Goal: Task Accomplishment & Management: Manage account settings

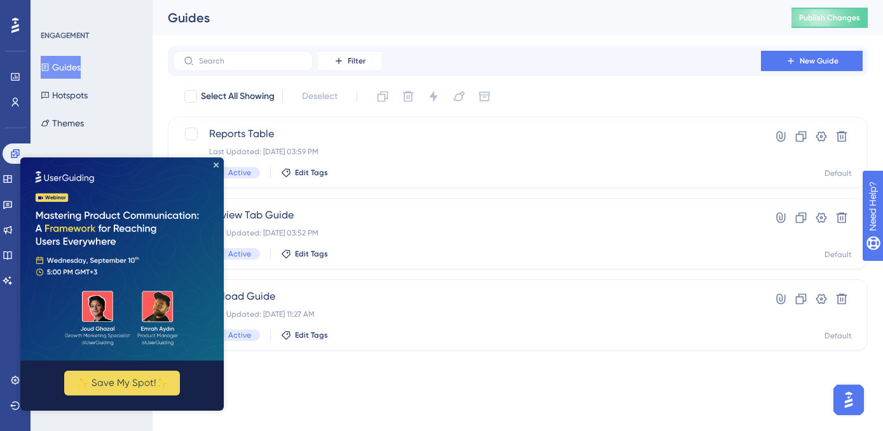
click at [219, 166] on img at bounding box center [121, 259] width 203 height 203
click at [215, 164] on icon "Close Preview" at bounding box center [216, 165] width 5 height 5
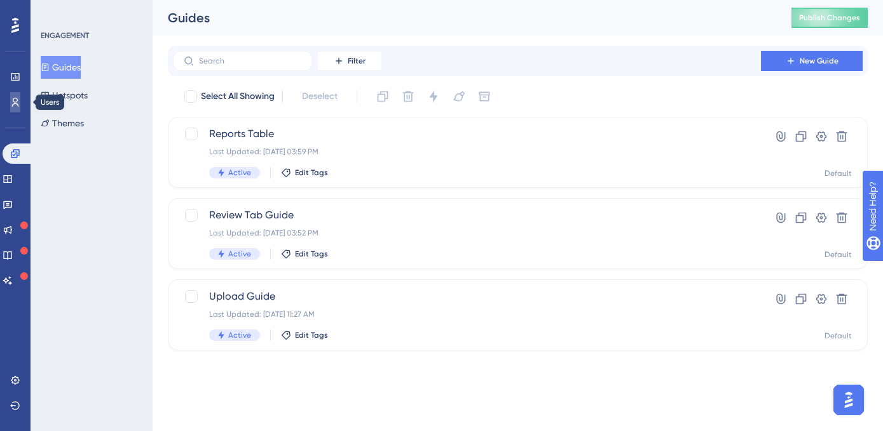
click at [10, 105] on icon at bounding box center [15, 102] width 10 height 10
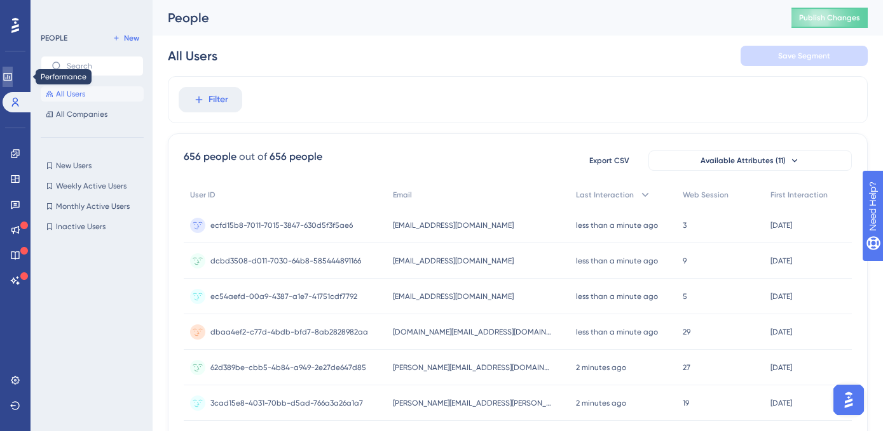
click at [13, 83] on link at bounding box center [8, 77] width 10 height 20
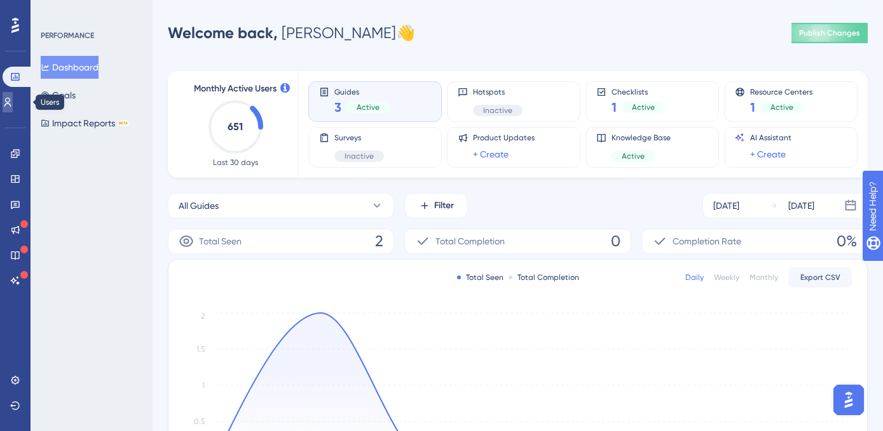
drag, startPoint x: 10, startPoint y: 100, endPoint x: 18, endPoint y: 101, distance: 8.3
click at [10, 101] on icon at bounding box center [8, 102] width 10 height 10
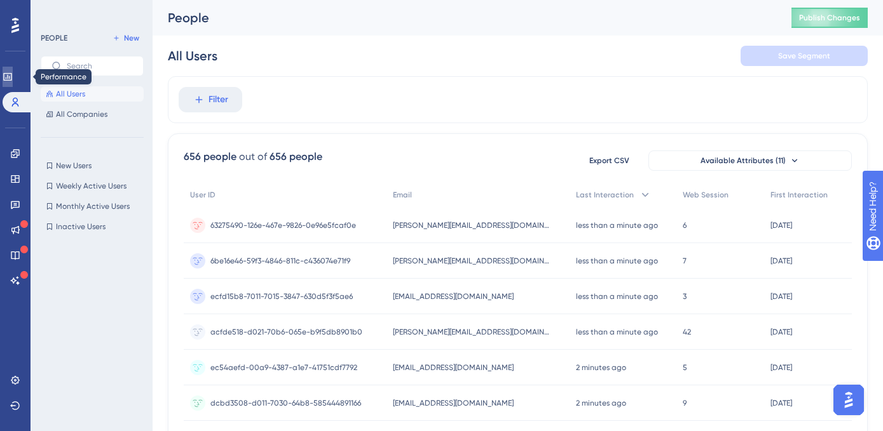
click at [13, 81] on link at bounding box center [8, 77] width 10 height 20
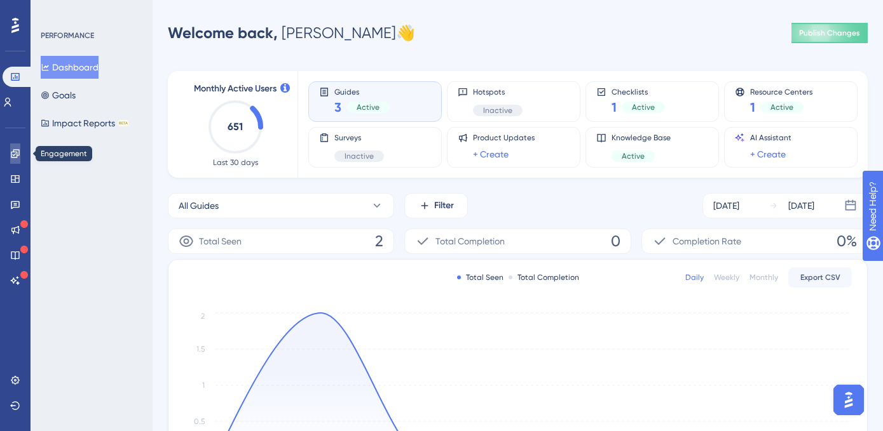
click at [12, 151] on icon at bounding box center [15, 154] width 10 height 10
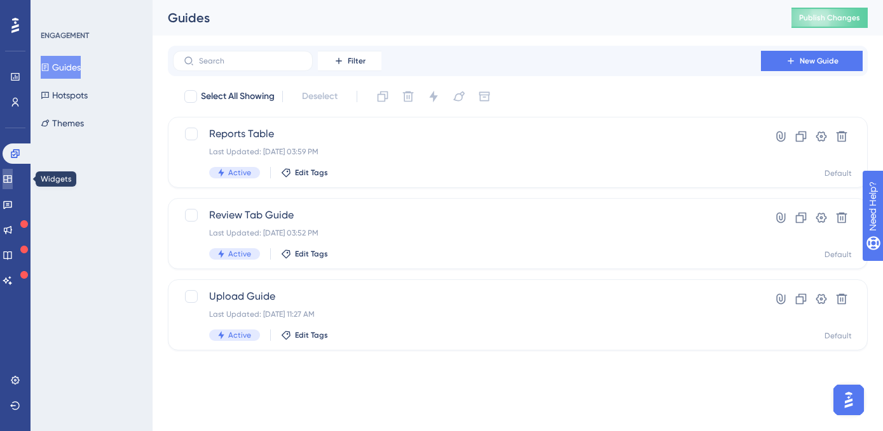
click at [11, 180] on icon at bounding box center [7, 179] width 8 height 8
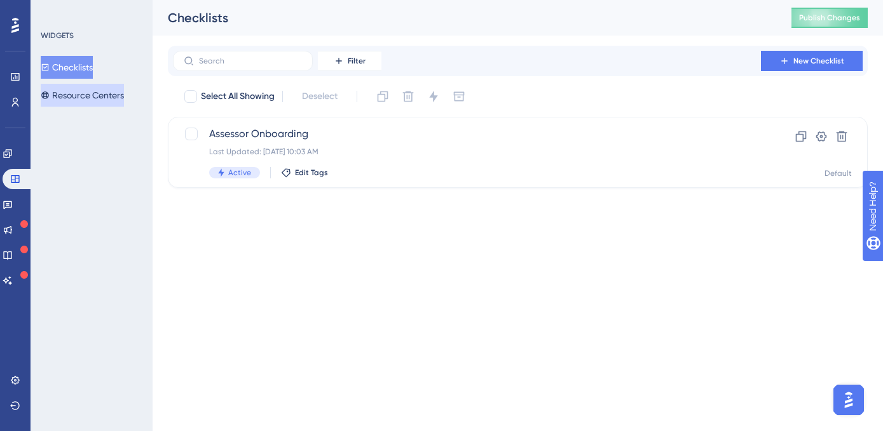
click at [97, 93] on button "Resource Centers" at bounding box center [82, 95] width 83 height 23
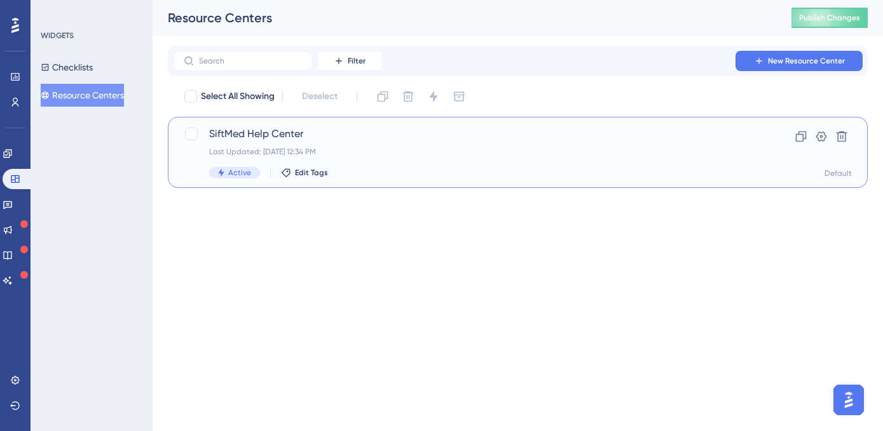
click at [250, 135] on span "SiftMed Help Center" at bounding box center [466, 133] width 515 height 15
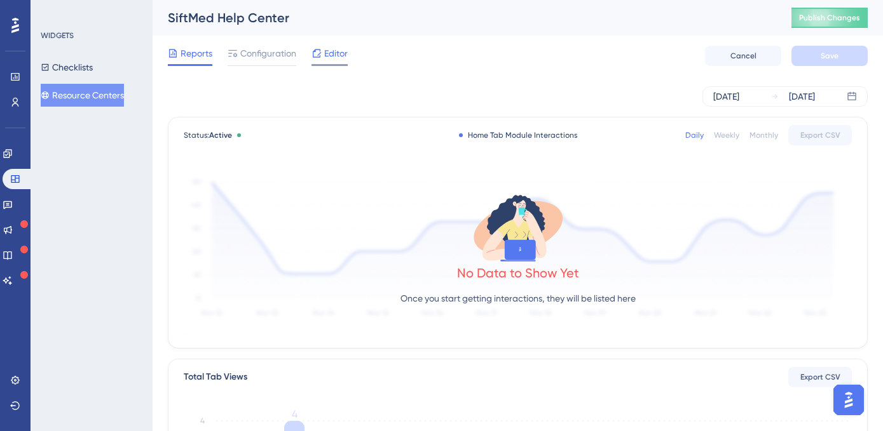
click at [336, 48] on span "Editor" at bounding box center [336, 53] width 24 height 15
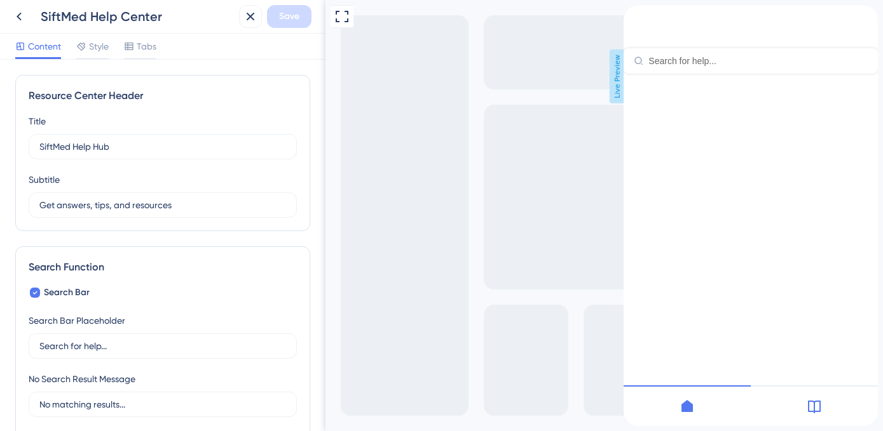
click at [704, 74] on div "Resource Center Header" at bounding box center [750, 39] width 254 height 69
type input "f"
type input "g"
click at [634, 15] on icon "back to header" at bounding box center [628, 10] width 10 height 10
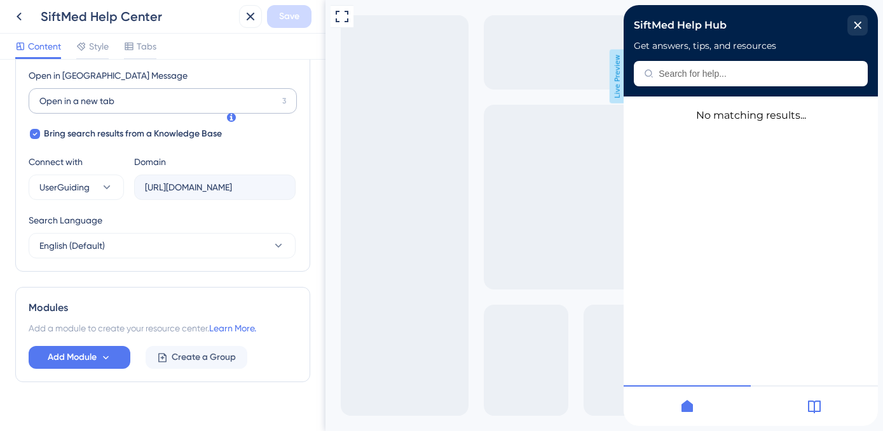
scroll to position [379, 0]
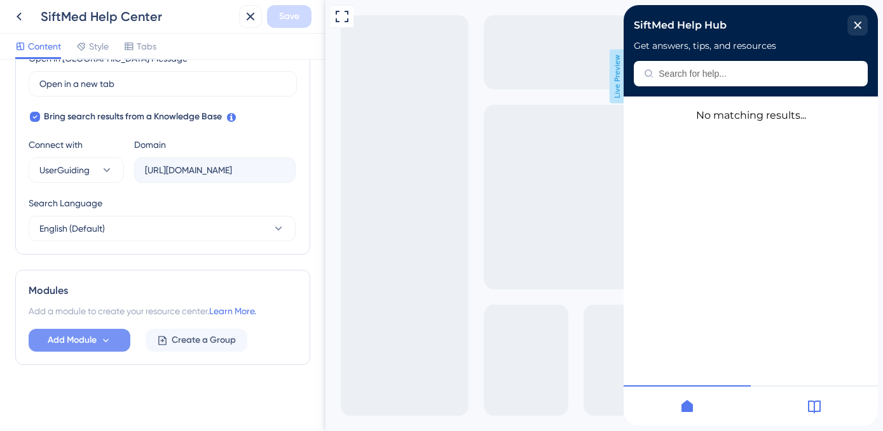
click at [56, 336] on span "Add Module" at bounding box center [72, 340] width 49 height 15
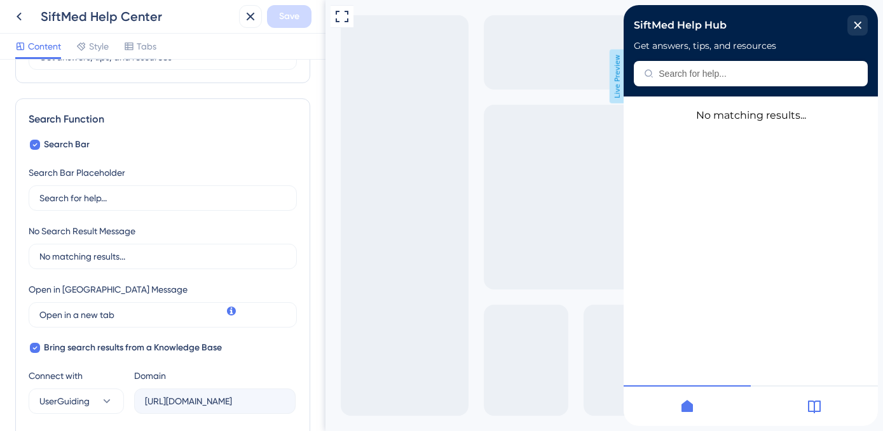
scroll to position [0, 0]
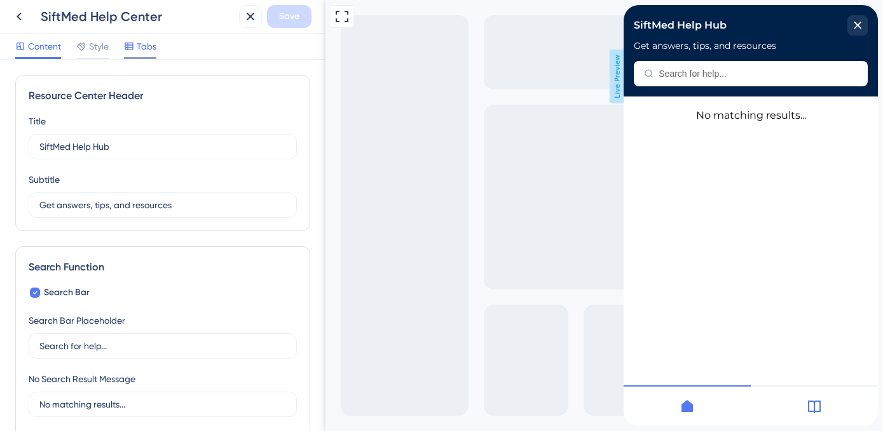
click at [135, 42] on div "Tabs" at bounding box center [140, 46] width 32 height 15
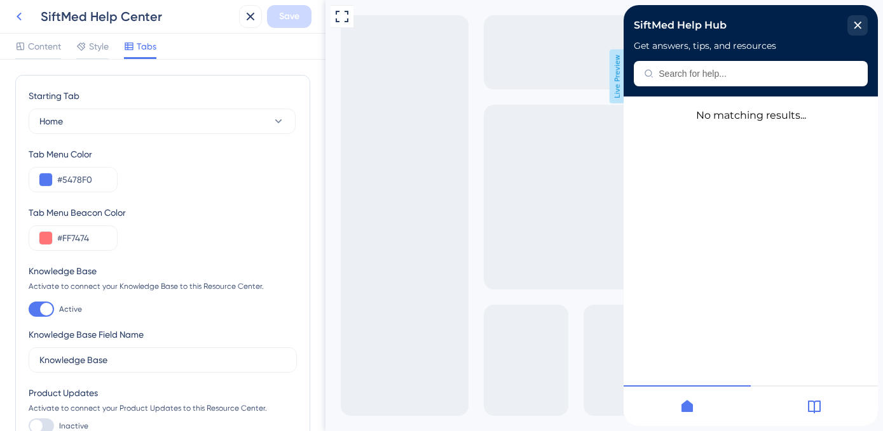
click at [17, 16] on icon at bounding box center [18, 16] width 15 height 15
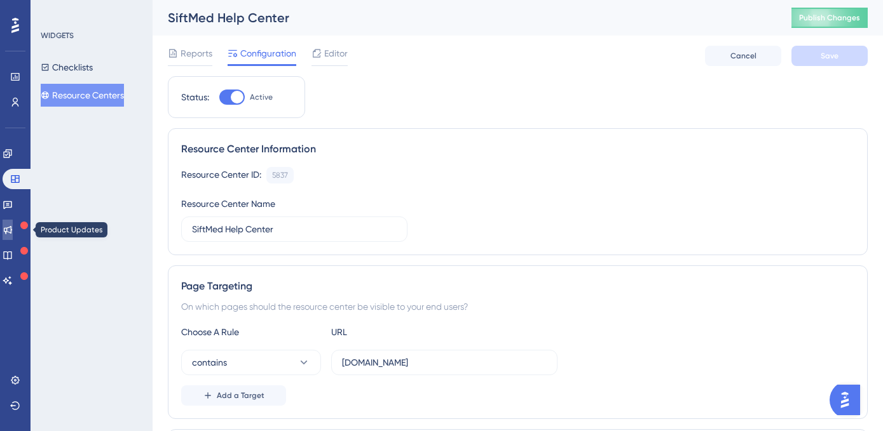
click at [12, 232] on icon at bounding box center [8, 230] width 8 height 8
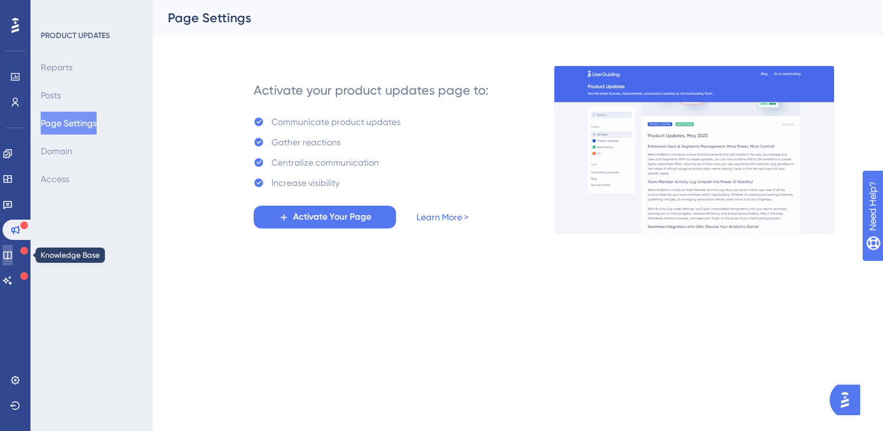
click at [13, 252] on icon at bounding box center [8, 255] width 10 height 10
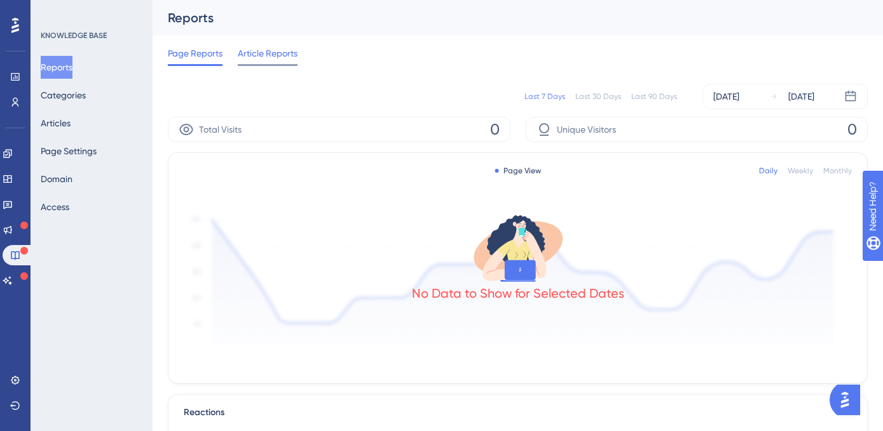
click at [254, 57] on span "Article Reports" at bounding box center [268, 53] width 60 height 15
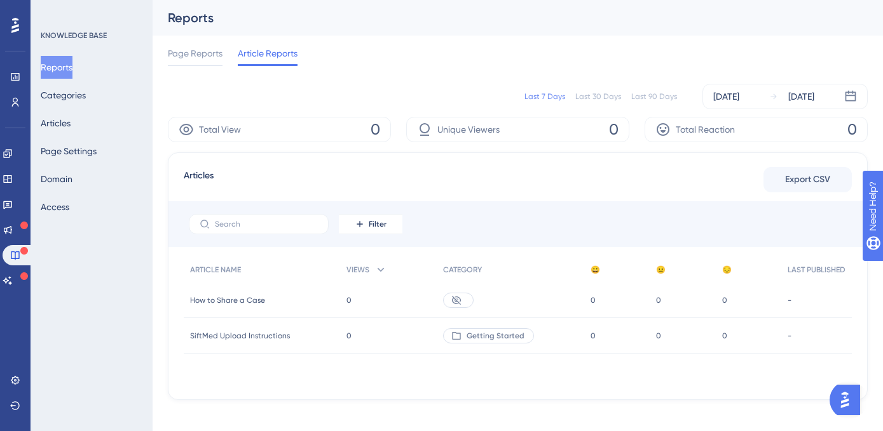
scroll to position [10, 0]
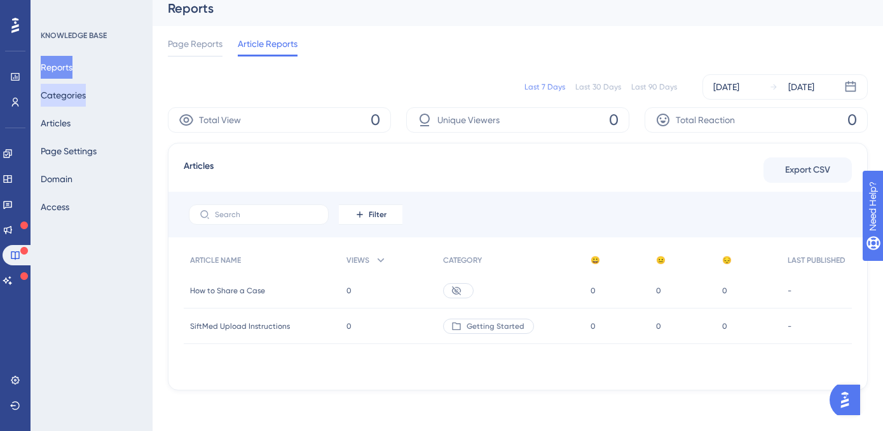
click at [63, 95] on button "Categories" at bounding box center [63, 95] width 45 height 23
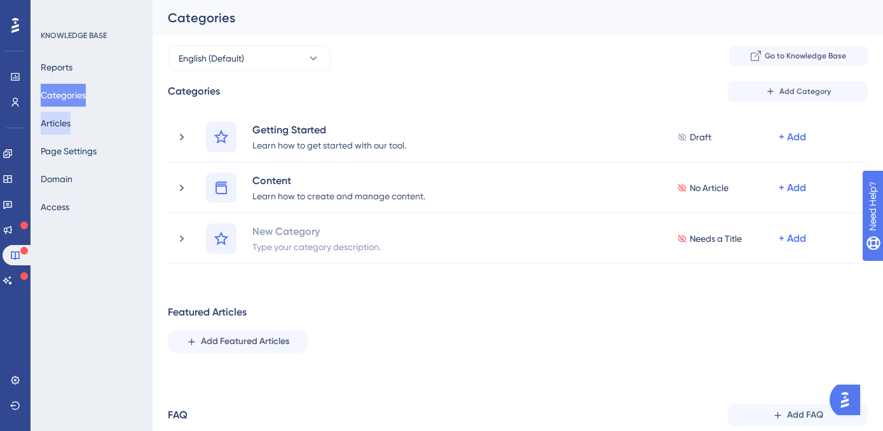
click at [69, 128] on button "Articles" at bounding box center [56, 123] width 30 height 23
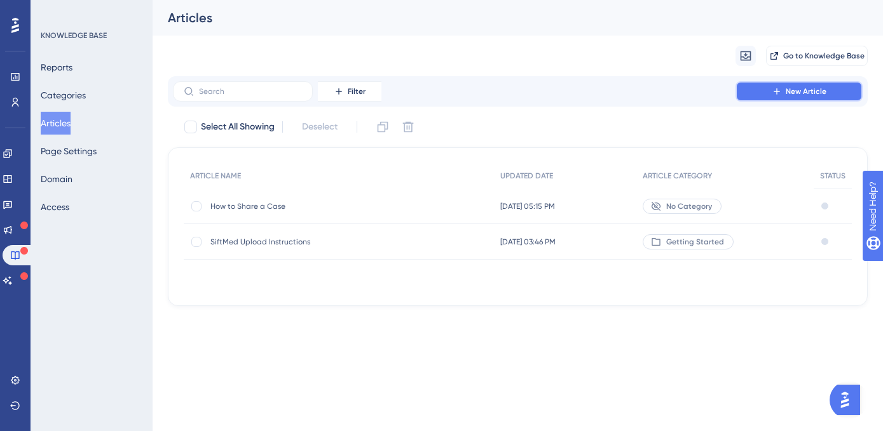
click at [796, 89] on span "New Article" at bounding box center [805, 91] width 41 height 10
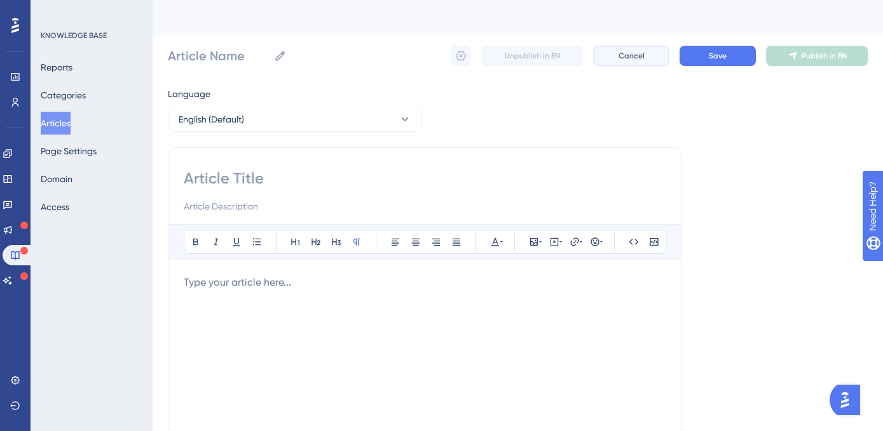
click at [624, 55] on span "Cancel" at bounding box center [631, 56] width 26 height 10
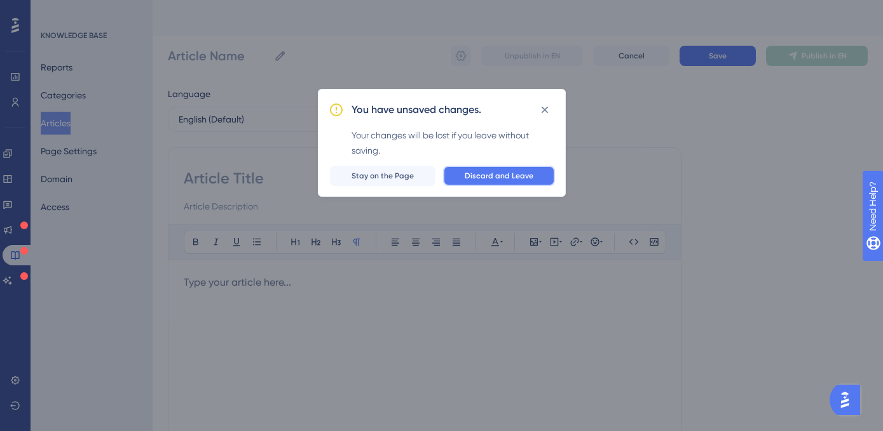
click at [512, 180] on span "Discard and Leave" at bounding box center [499, 176] width 69 height 10
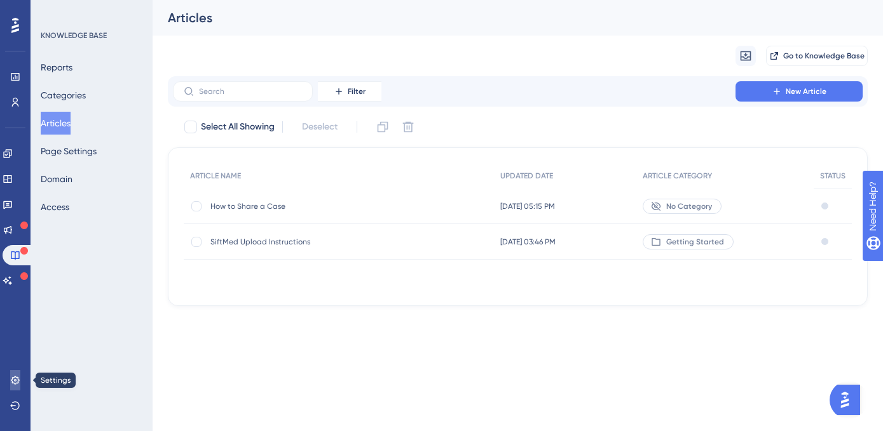
click at [13, 384] on icon at bounding box center [15, 381] width 10 height 10
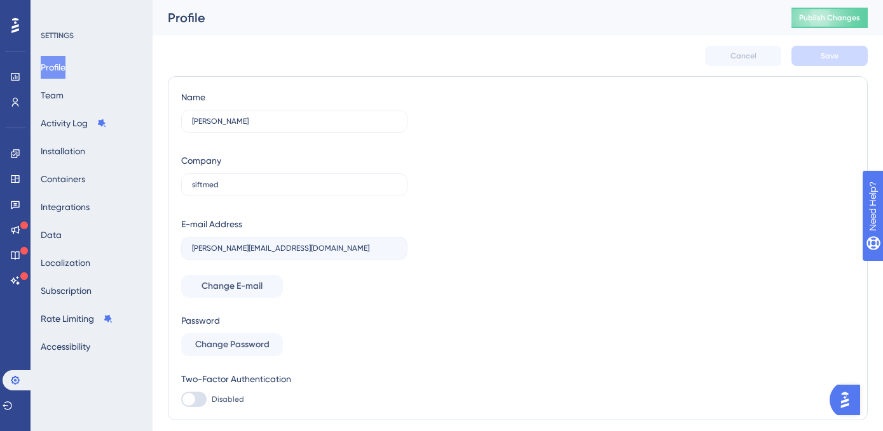
click at [76, 104] on div "Profile Team Activity Log Installation Containers Integrations Data Localizatio…" at bounding box center [92, 207] width 103 height 302
click at [64, 102] on button "Team" at bounding box center [52, 95] width 23 height 23
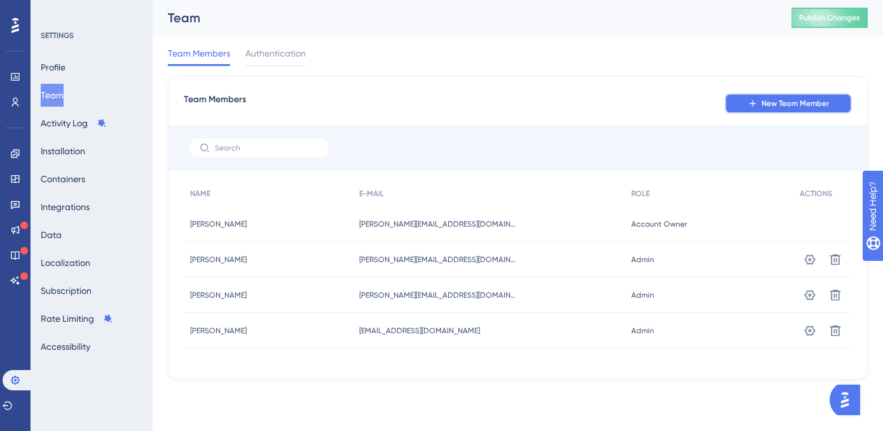
click at [793, 105] on span "New Team Member" at bounding box center [794, 103] width 67 height 10
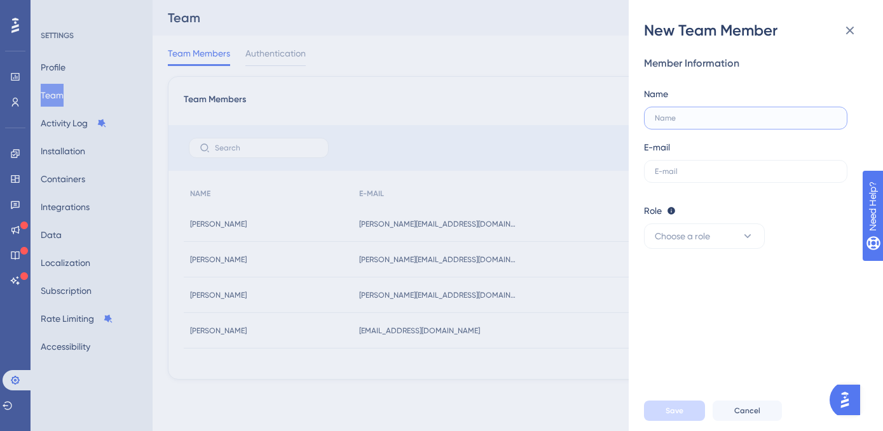
click at [663, 118] on input "text" at bounding box center [746, 118] width 182 height 9
type input "[PERSON_NAME]"
click at [655, 171] on input "text" at bounding box center [746, 171] width 182 height 9
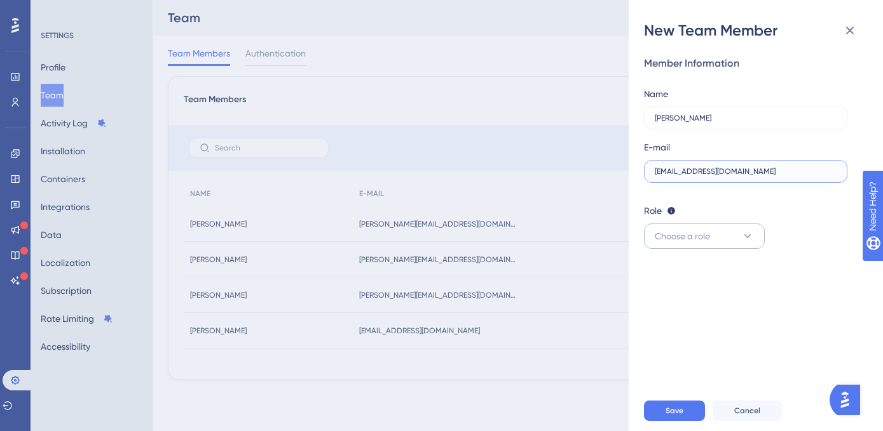
type input "[EMAIL_ADDRESS][DOMAIN_NAME]"
click at [740, 239] on button "Choose a role" at bounding box center [704, 236] width 121 height 25
click at [691, 304] on span "Publisher" at bounding box center [680, 300] width 37 height 15
click at [663, 412] on button "Save" at bounding box center [674, 411] width 61 height 20
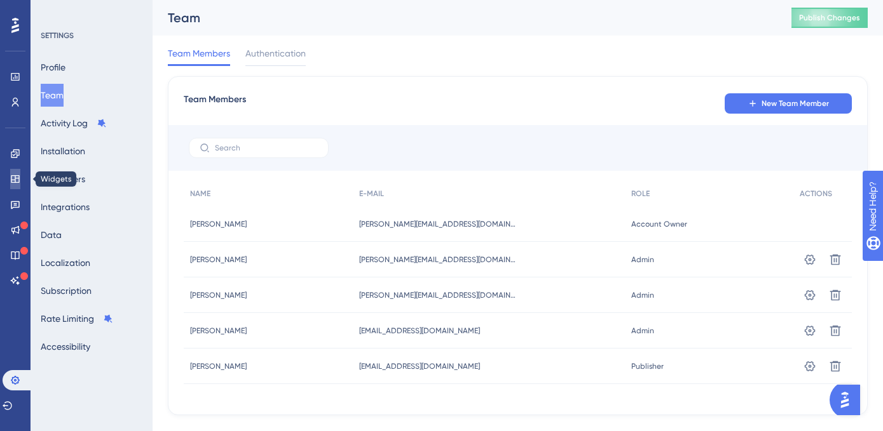
click at [15, 187] on link at bounding box center [15, 179] width 10 height 20
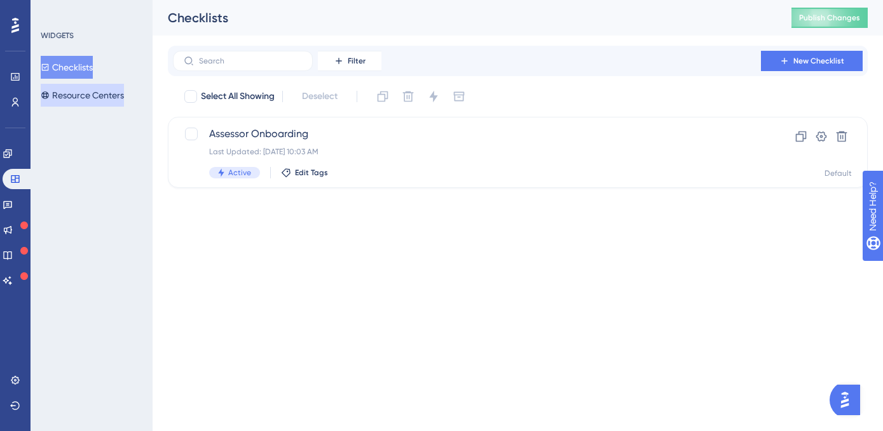
click at [92, 95] on button "Resource Centers" at bounding box center [82, 95] width 83 height 23
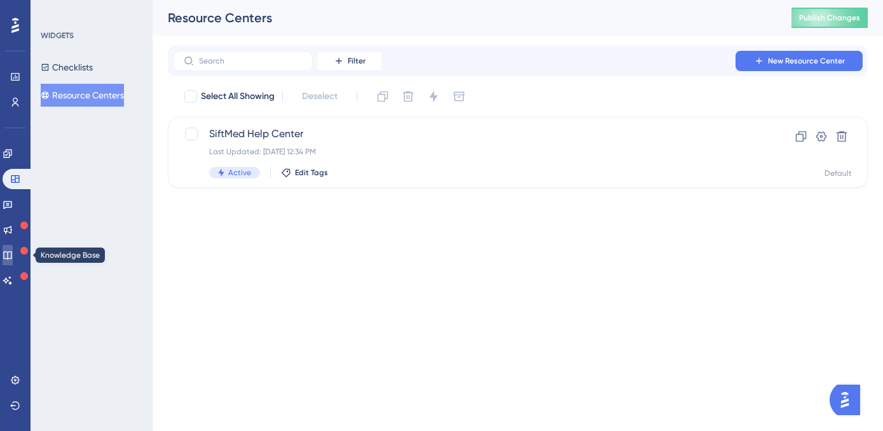
click at [13, 258] on icon at bounding box center [8, 255] width 10 height 10
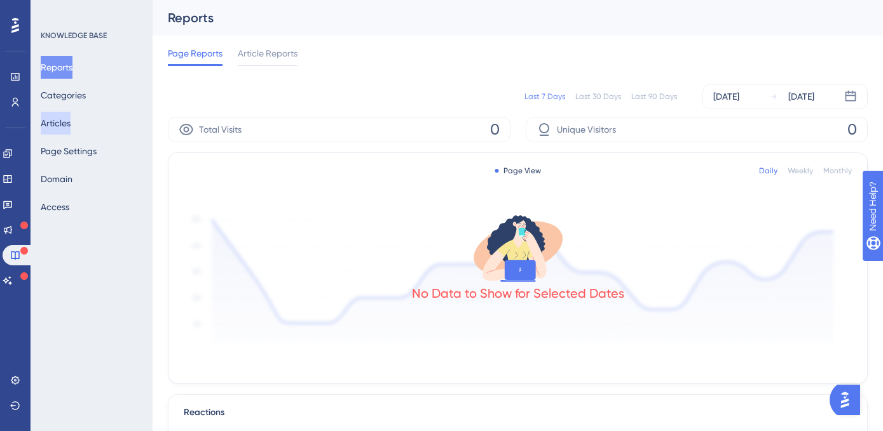
click at [71, 134] on button "Articles" at bounding box center [56, 123] width 30 height 23
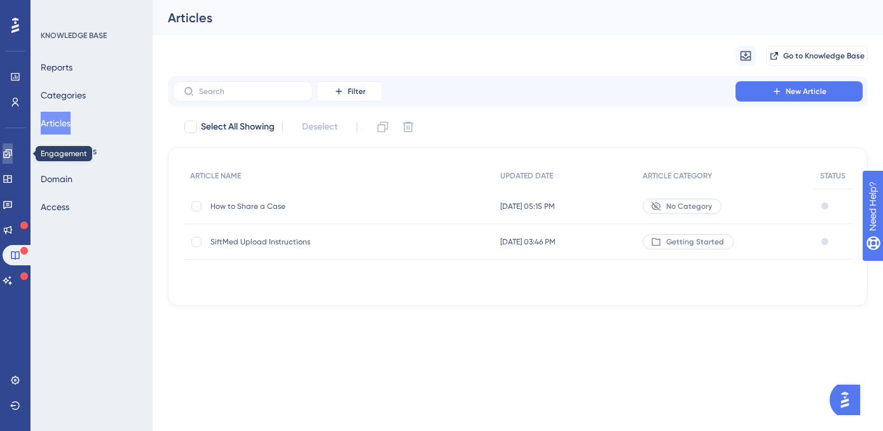
click at [11, 152] on icon at bounding box center [7, 153] width 8 height 8
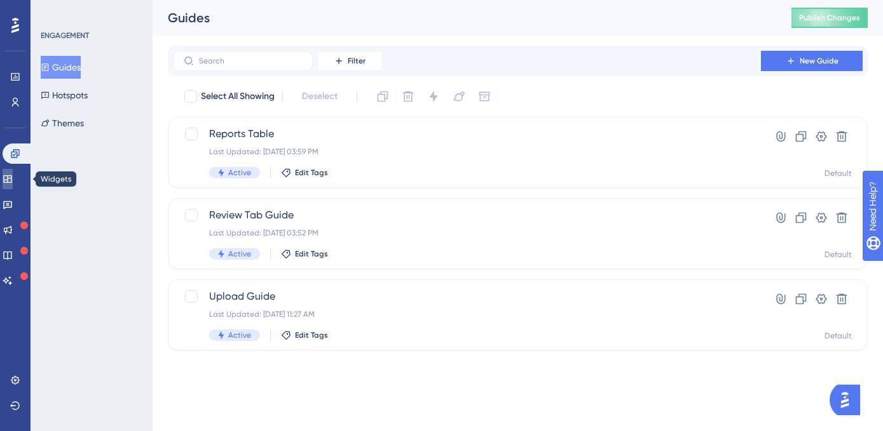
click at [13, 180] on icon at bounding box center [8, 179] width 10 height 10
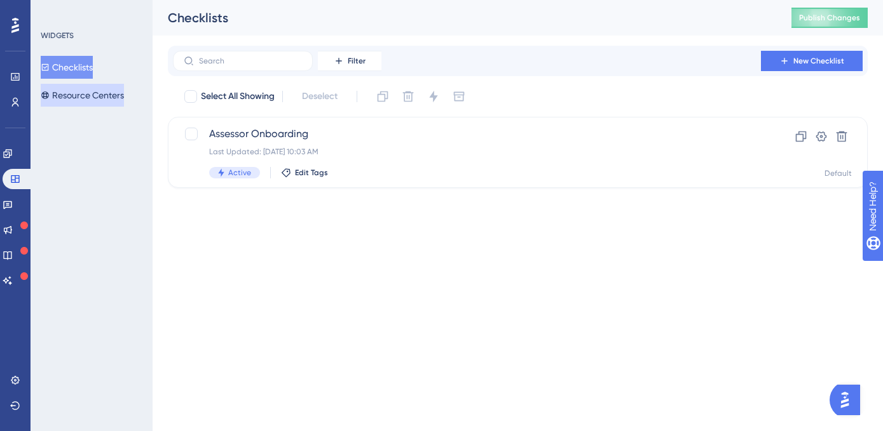
click at [81, 90] on button "Resource Centers" at bounding box center [82, 95] width 83 height 23
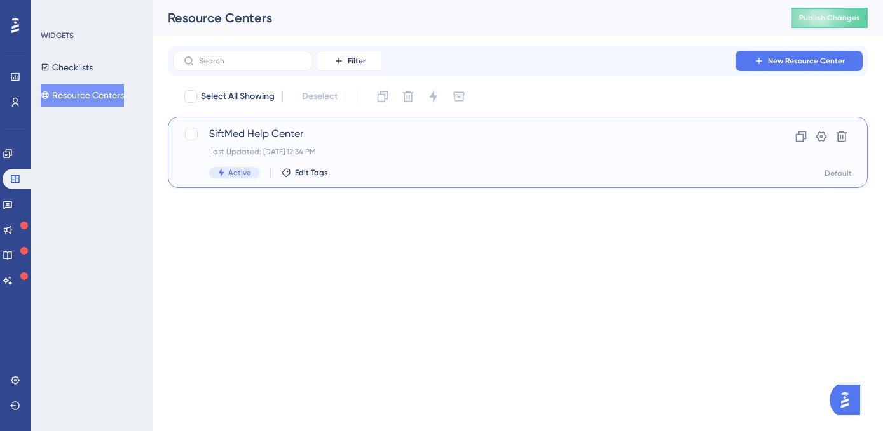
click at [266, 136] on span "SiftMed Help Center" at bounding box center [466, 133] width 515 height 15
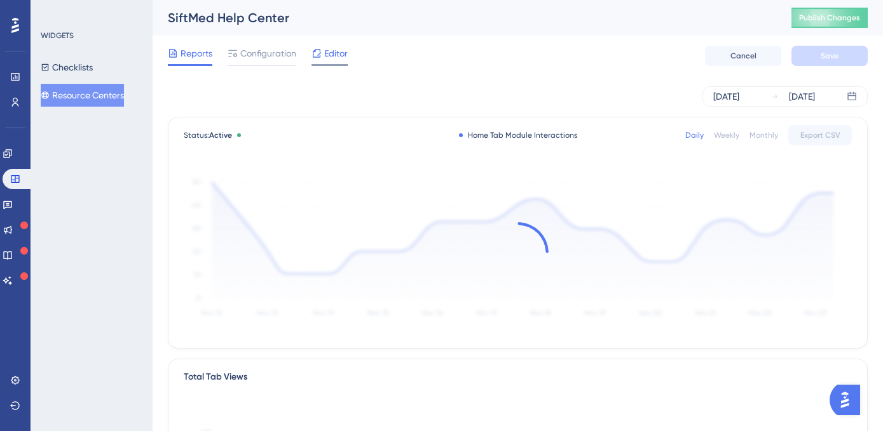
click at [339, 56] on span "Editor" at bounding box center [336, 53] width 24 height 15
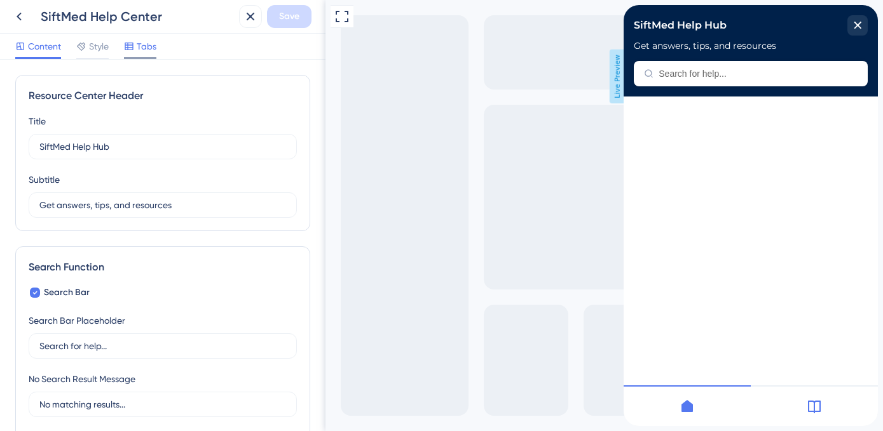
click at [146, 46] on span "Tabs" at bounding box center [147, 46] width 20 height 15
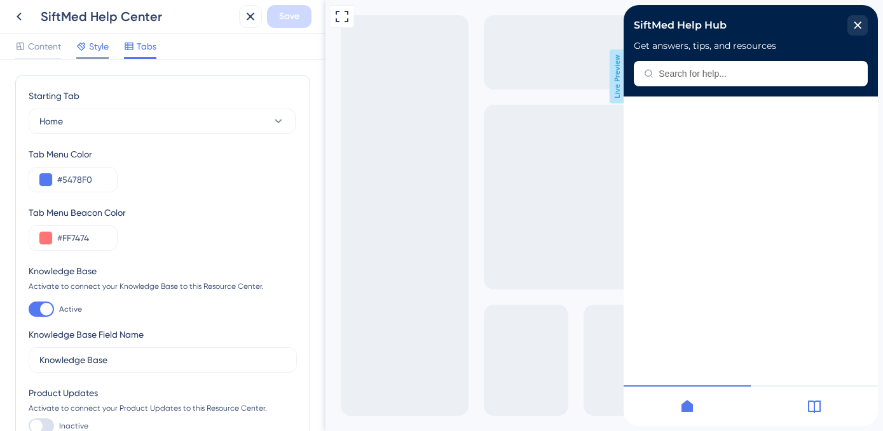
click at [88, 42] on div "Style" at bounding box center [92, 46] width 32 height 15
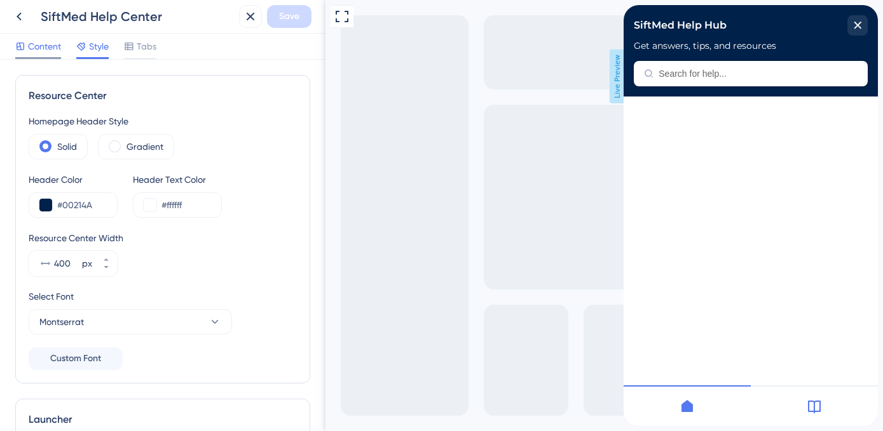
click at [35, 46] on span "Content" at bounding box center [44, 46] width 33 height 15
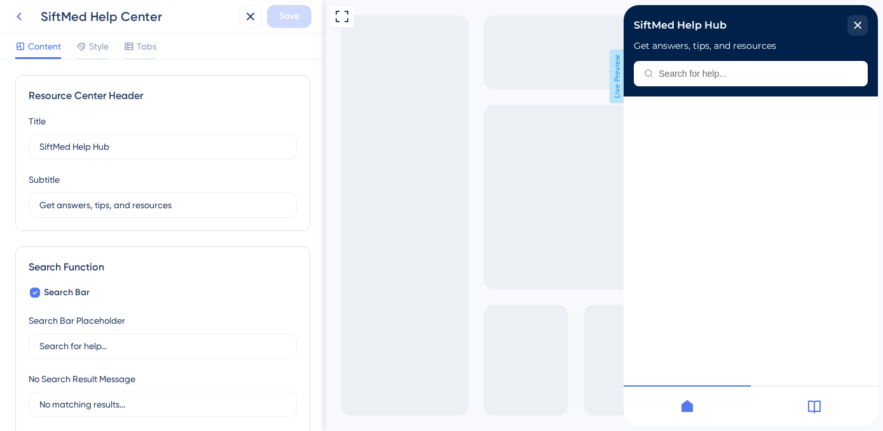
click at [14, 13] on icon at bounding box center [18, 16] width 15 height 15
